Goal: Ask a question

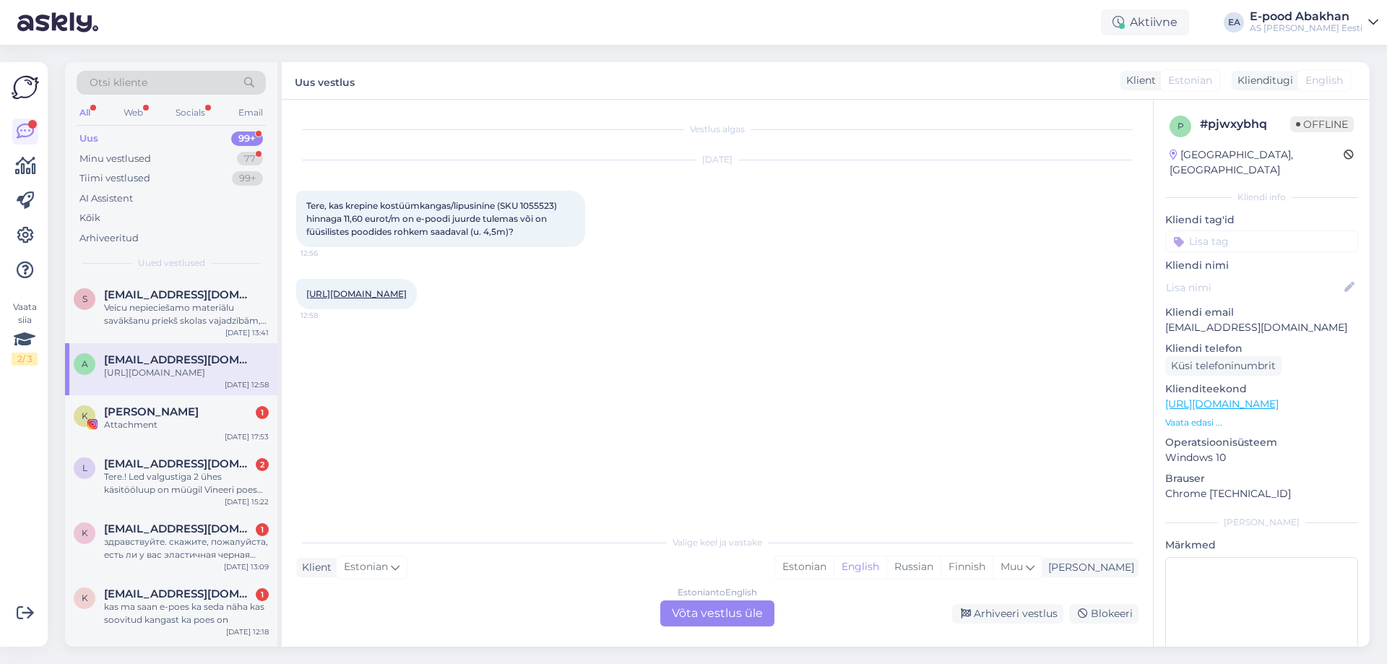
click at [713, 610] on div "Estonian to English Võta vestlus üle" at bounding box center [717, 613] width 114 height 26
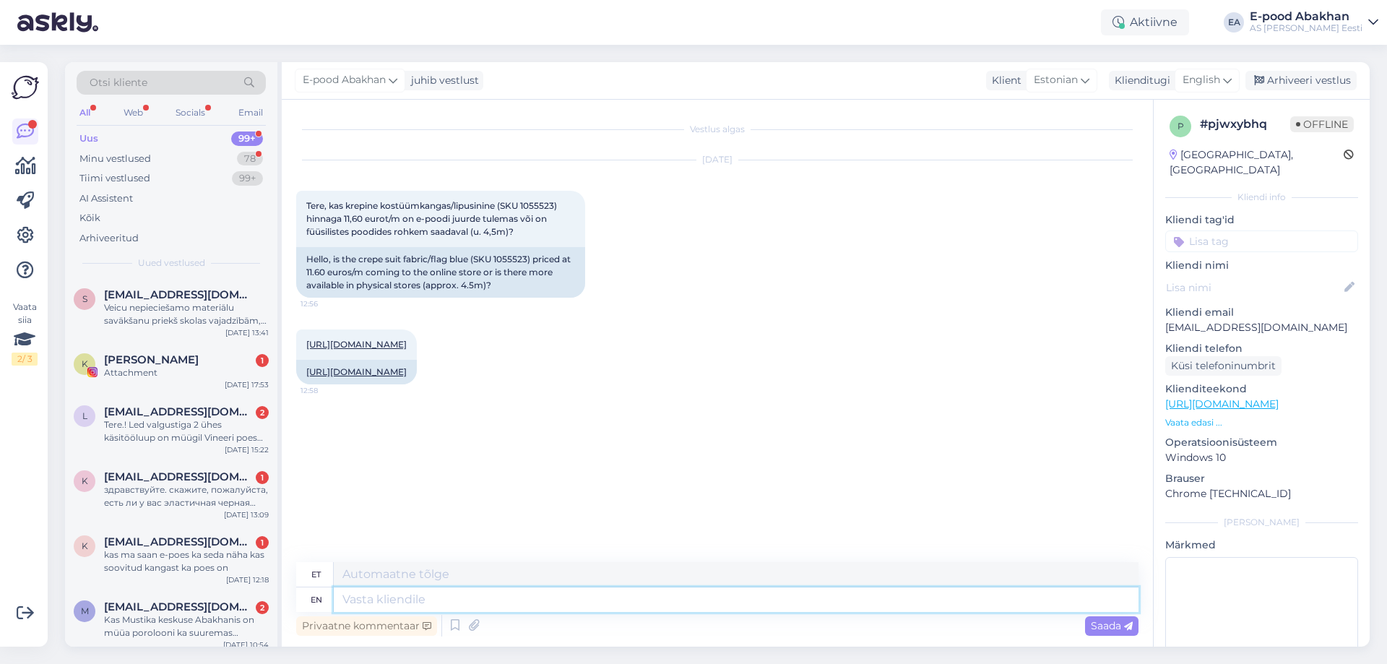
click at [384, 604] on textarea at bounding box center [736, 599] width 805 height 25
type textarea "Tere!"
type textarea "Tere! Nimetatud"
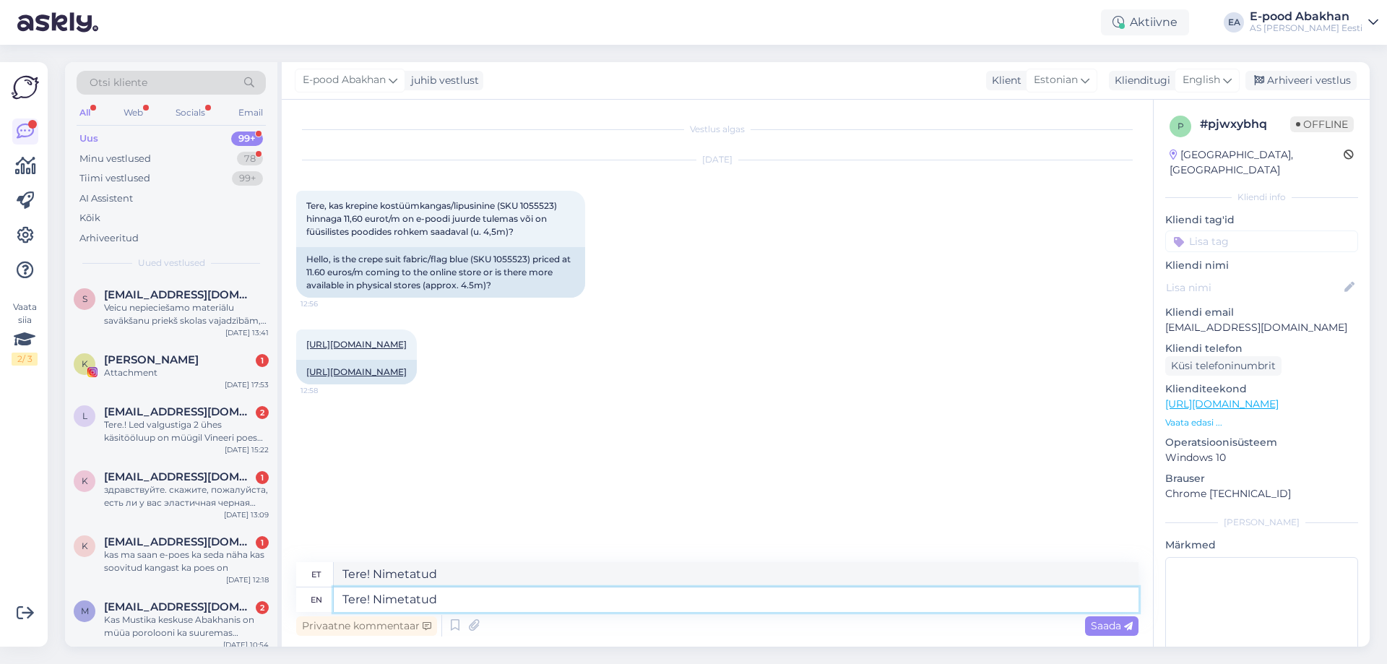
type textarea "Tere! Nimetatud k"
type textarea "Tere! Nimetatud kangas o"
type textarea "Tere! Nimetatud kangas"
type textarea "Tere! Nimetatud kangas on m"
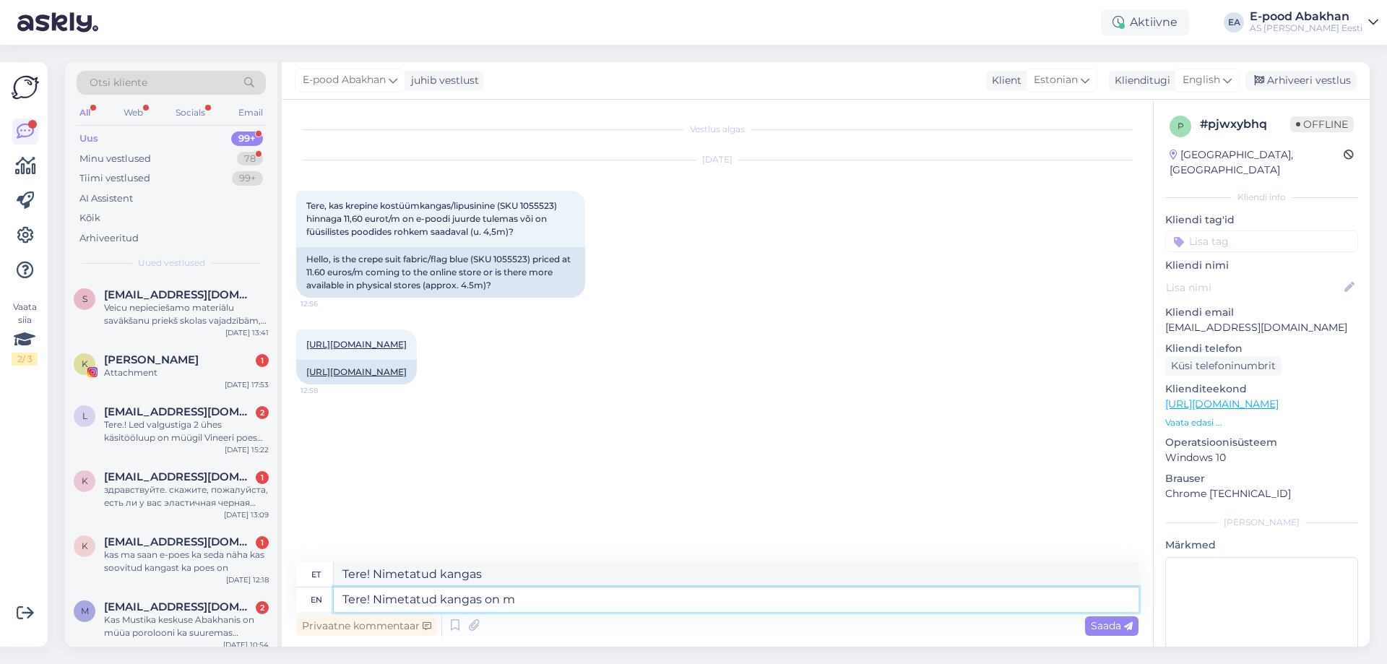
type textarea "Tere! Nimetatud kangas on"
type textarea "Tere! Nimetatud kangas on meie"
